Goal: Find specific page/section: Find specific page/section

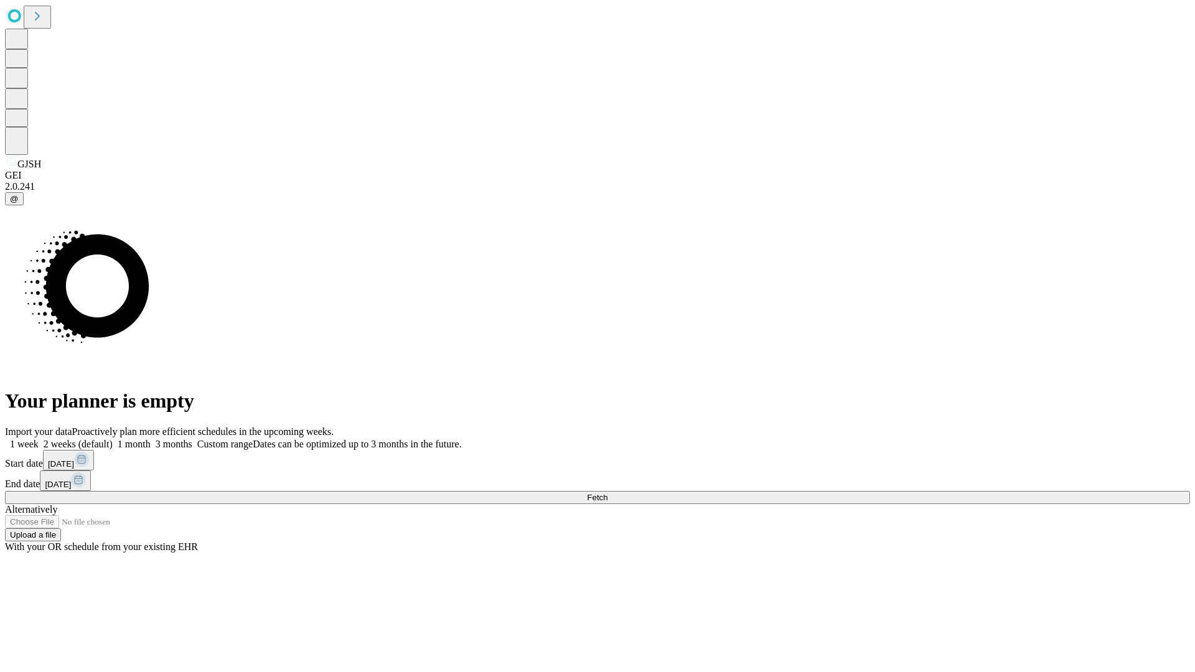
click at [608, 493] on span "Fetch" at bounding box center [597, 497] width 21 height 9
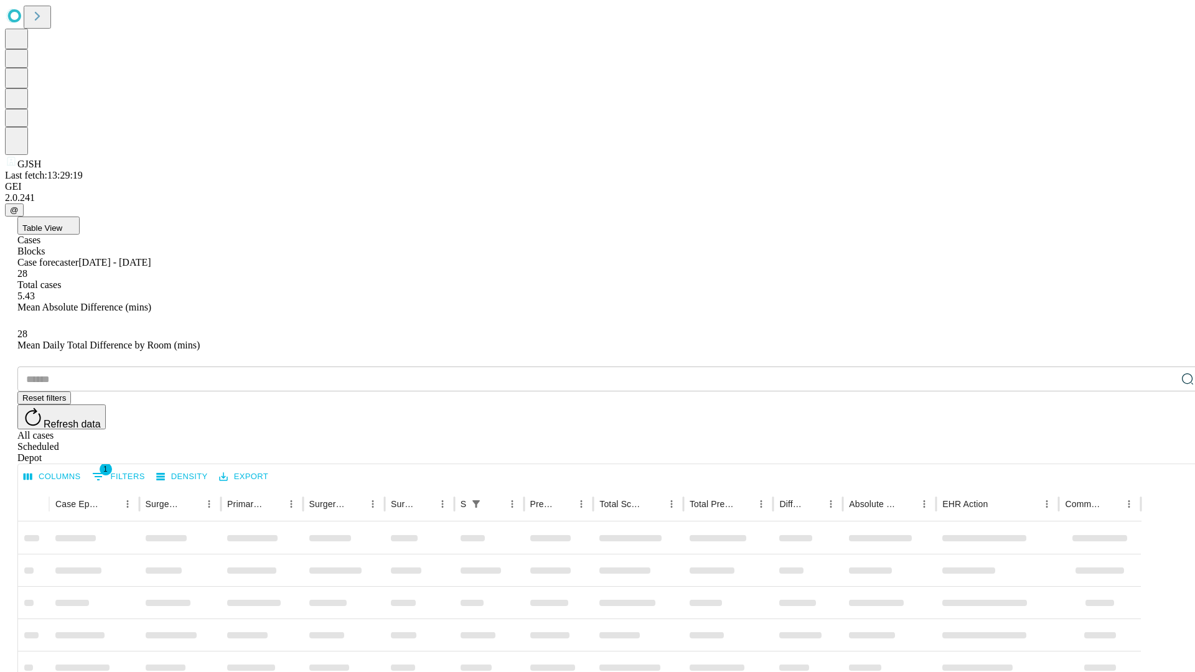
click at [1163, 453] on div "Depot" at bounding box center [609, 458] width 1185 height 11
